Goal: Go to known website: Go to known website

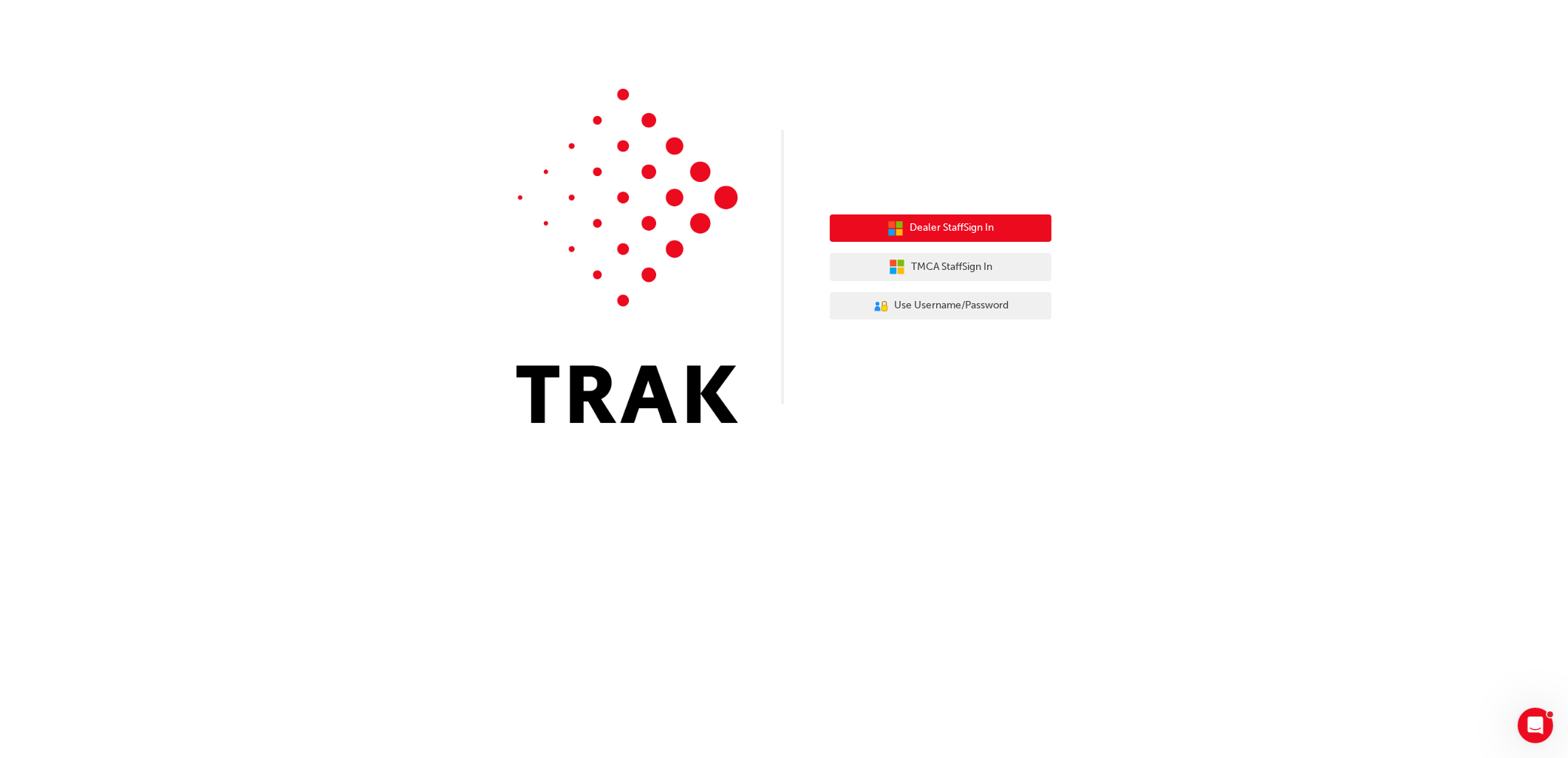
click at [993, 224] on span "Dealer Staff Sign In" at bounding box center [951, 228] width 84 height 17
